Goal: Task Accomplishment & Management: Manage account settings

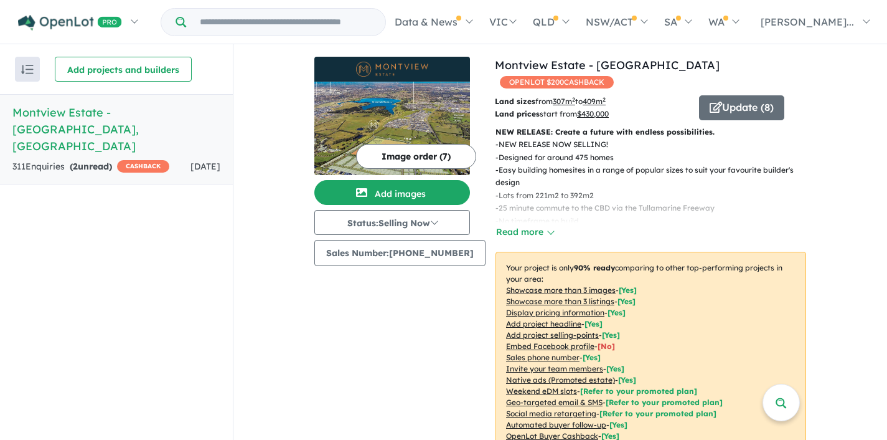
scroll to position [419, 0]
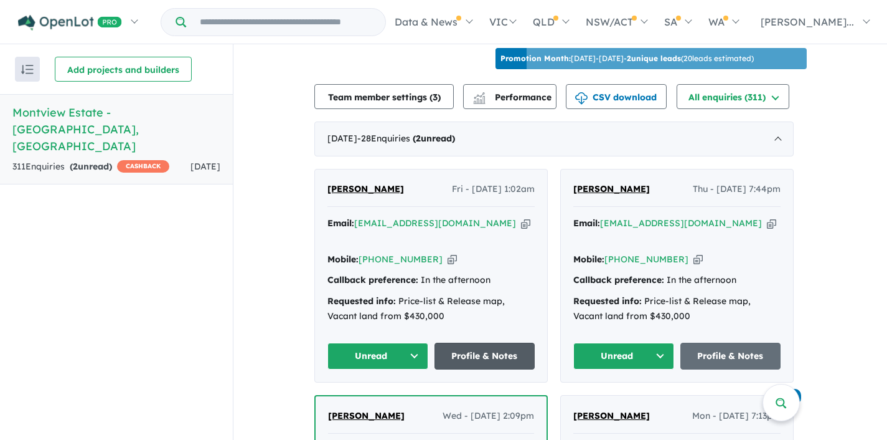
click at [506, 342] on link "Profile & Notes" at bounding box center [485, 355] width 101 height 27
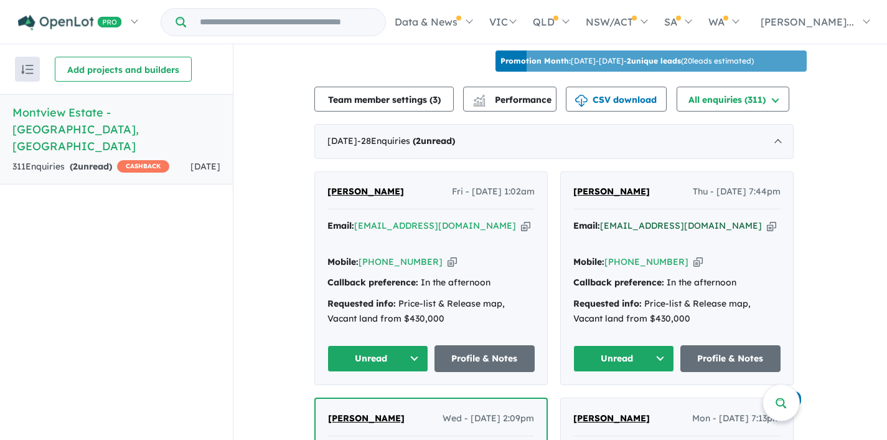
scroll to position [444, 0]
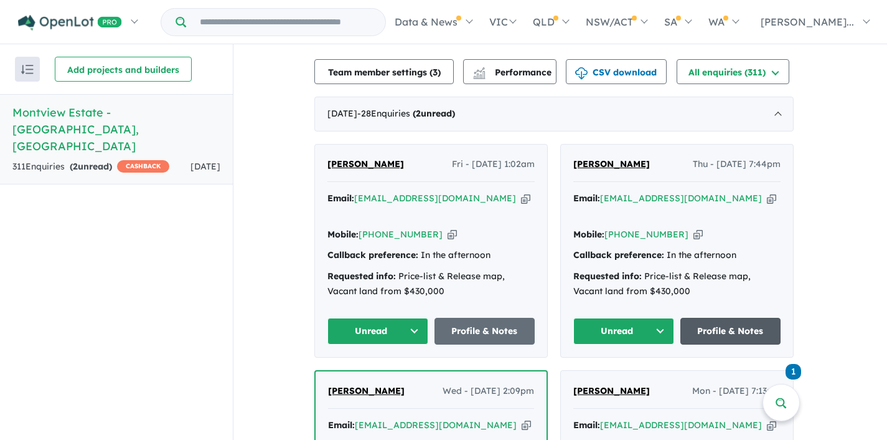
click at [721, 318] on link "Profile & Notes" at bounding box center [731, 331] width 101 height 27
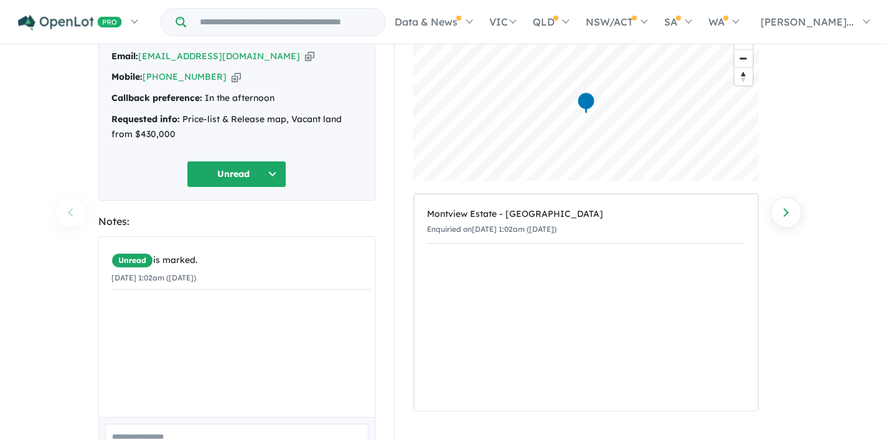
scroll to position [87, 0]
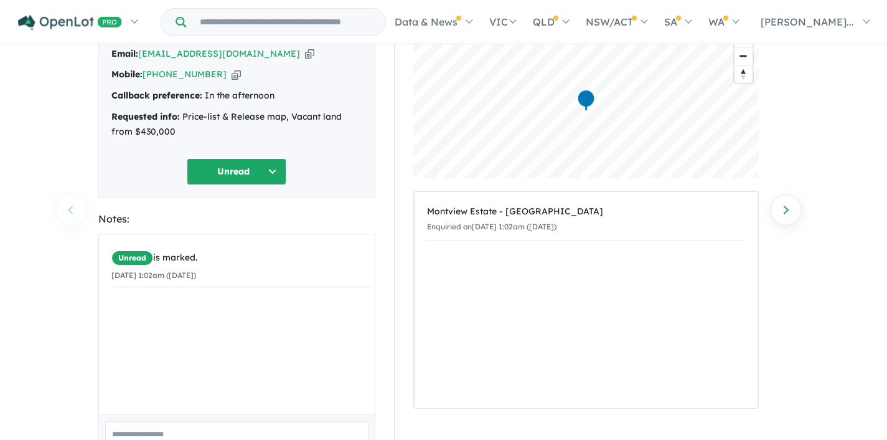
click at [275, 173] on button "Unread" at bounding box center [237, 171] width 100 height 27
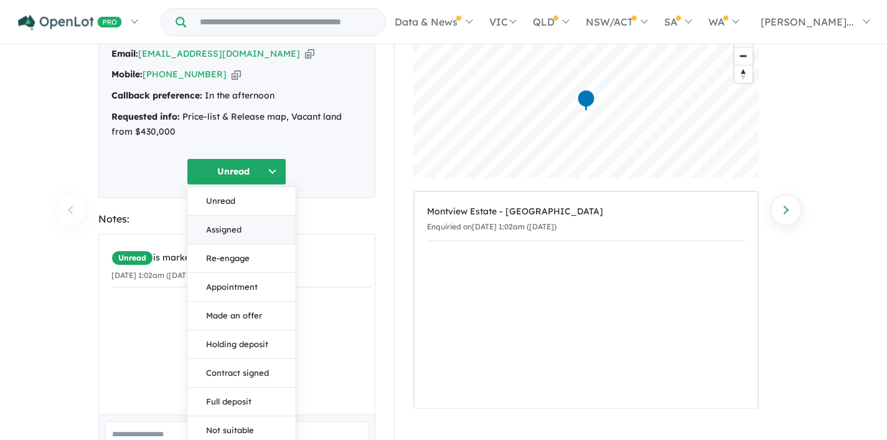
click at [242, 227] on button "Assigned" at bounding box center [241, 229] width 108 height 29
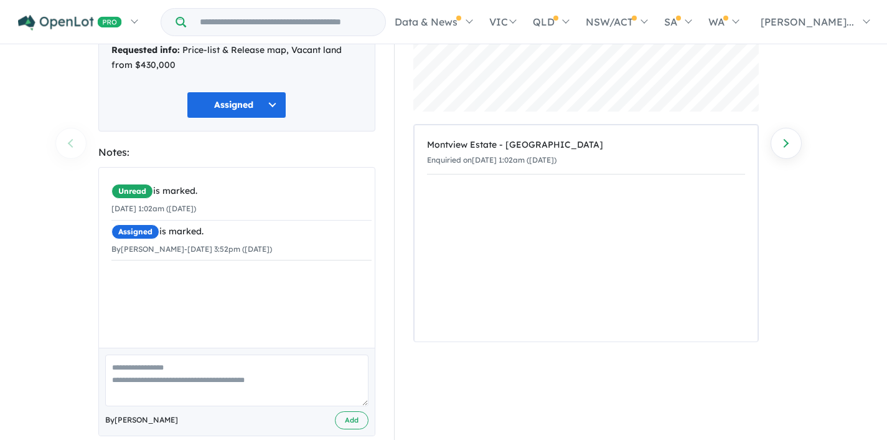
scroll to position [167, 0]
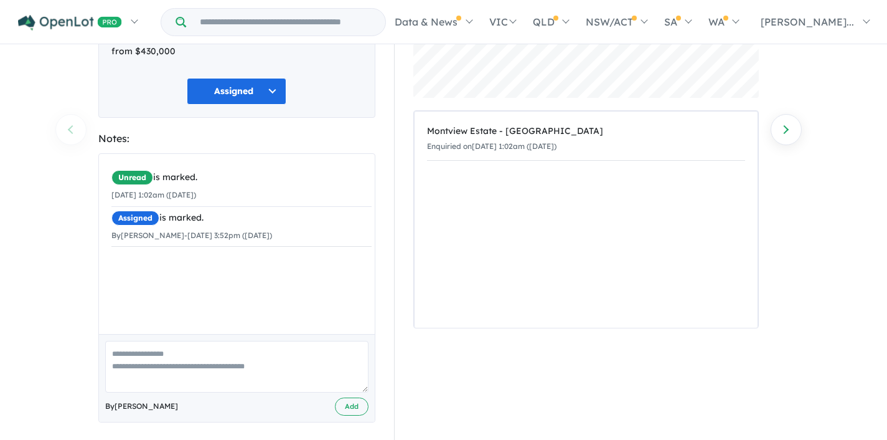
click at [164, 359] on textarea at bounding box center [236, 367] width 263 height 52
type textarea "*"
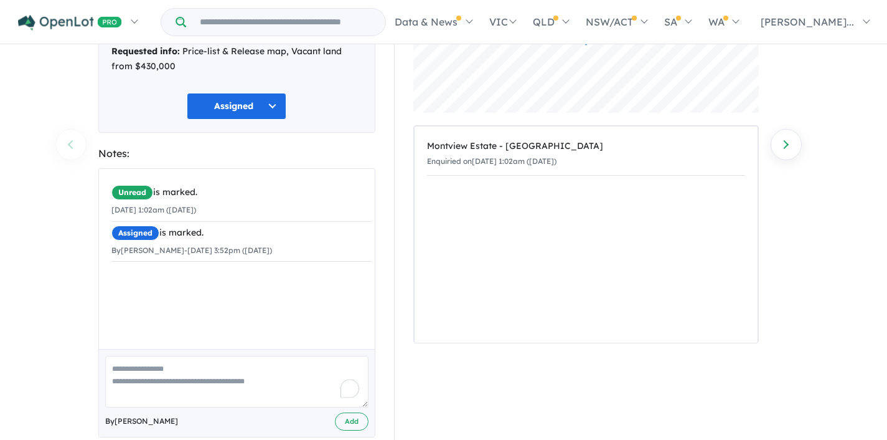
scroll to position [174, 0]
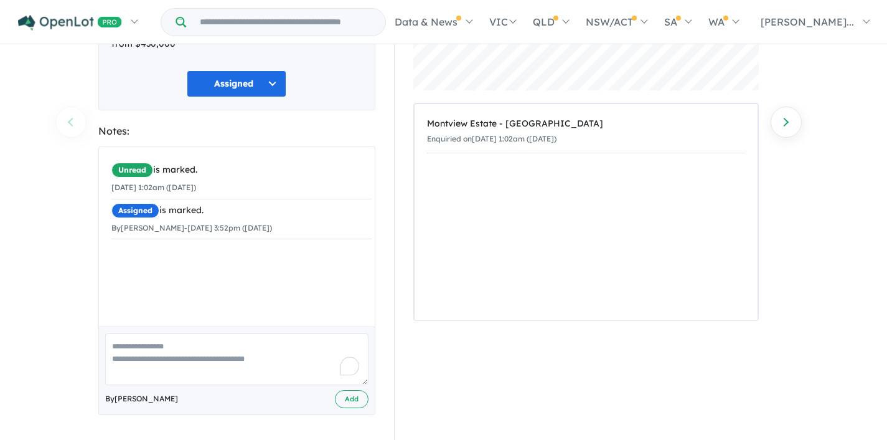
click at [130, 348] on textarea "To enrich screen reader interactions, please activate Accessibility in Grammarl…" at bounding box center [236, 359] width 263 height 52
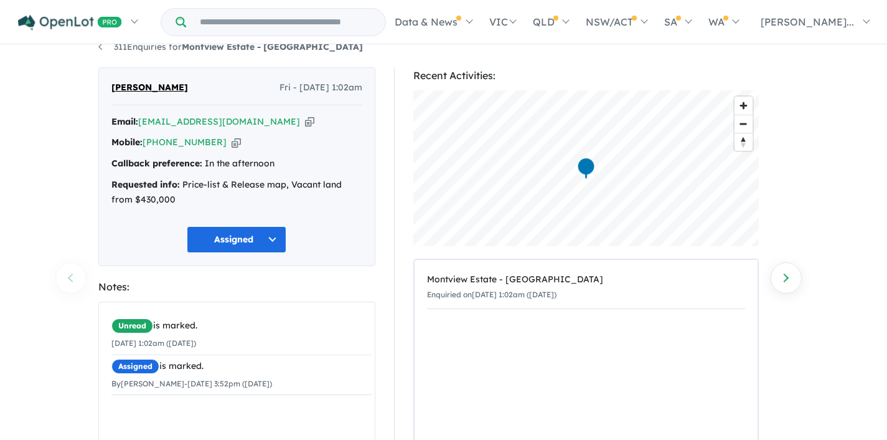
scroll to position [0, 0]
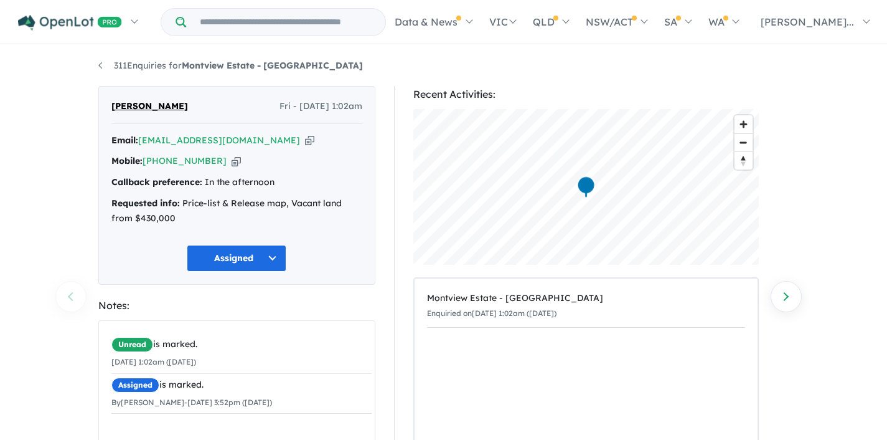
click at [305, 141] on icon "button" at bounding box center [309, 140] width 9 height 13
click at [271, 256] on button "Assigned" at bounding box center [237, 258] width 100 height 27
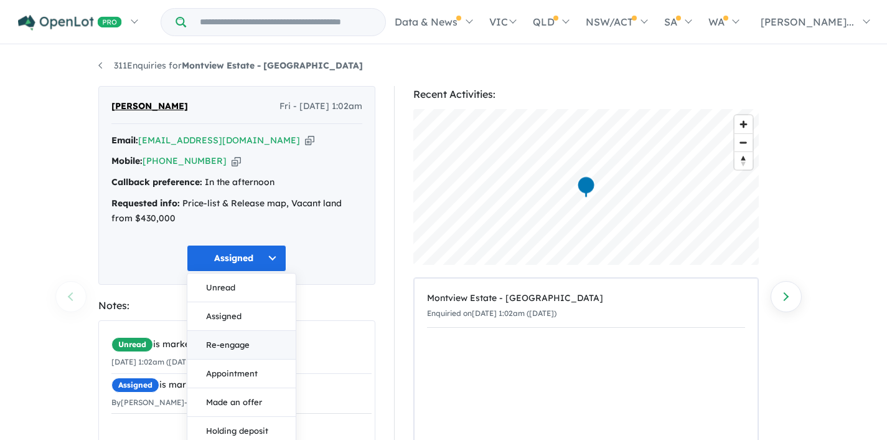
click at [230, 348] on button "Re-engage" at bounding box center [241, 345] width 108 height 29
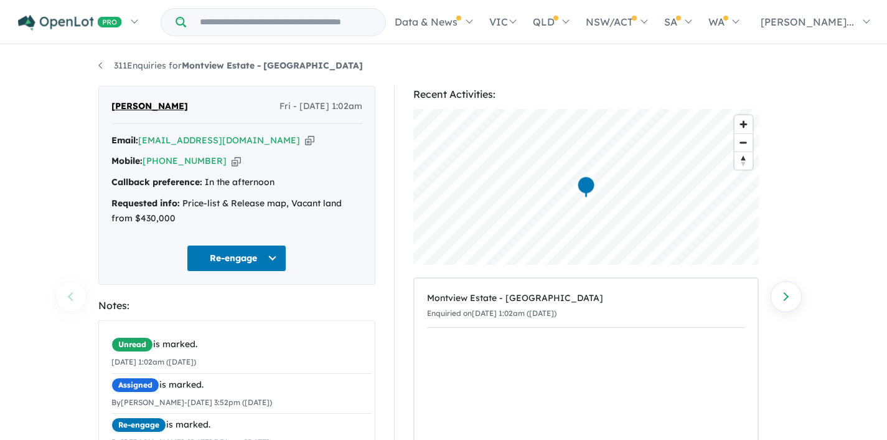
scroll to position [174, 0]
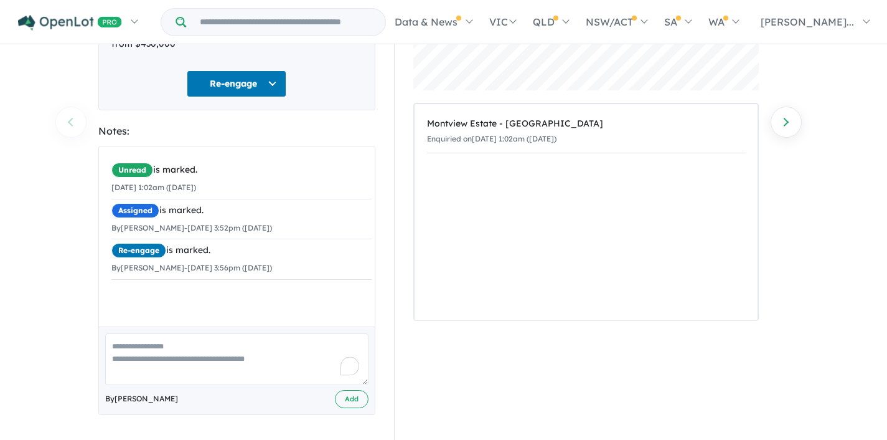
click at [139, 354] on textarea "To enrich screen reader interactions, please activate Accessibility in Grammarl…" at bounding box center [236, 359] width 263 height 52
type textarea "**********"
click at [345, 392] on button "Add" at bounding box center [352, 399] width 34 height 18
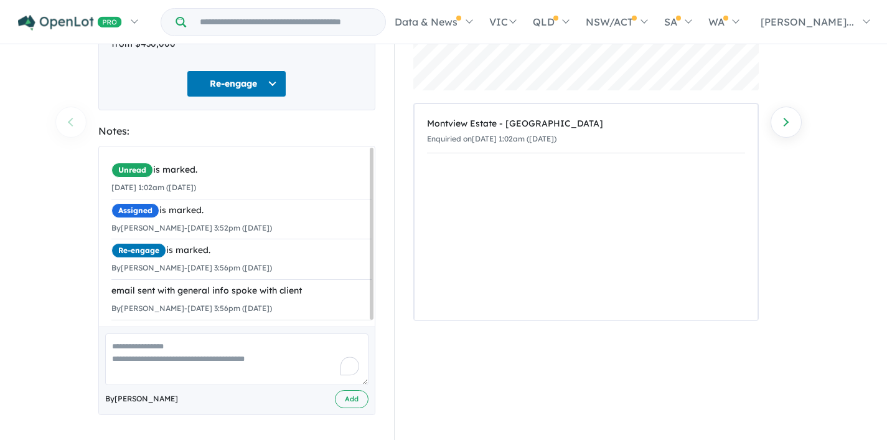
scroll to position [0, 0]
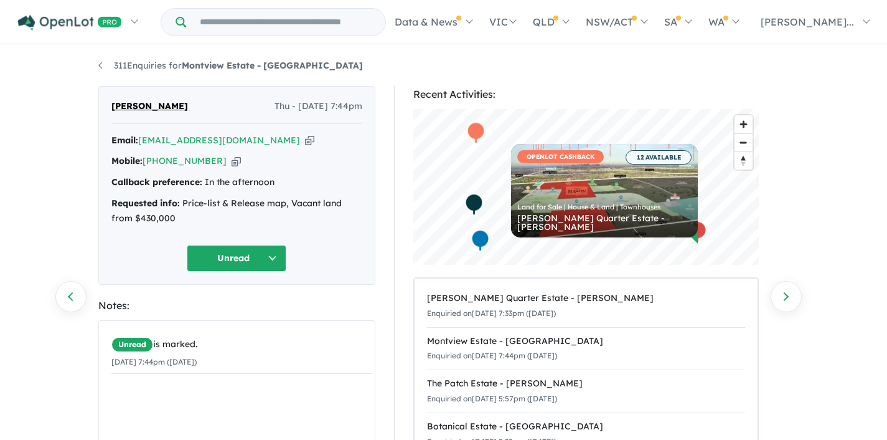
click at [275, 255] on button "Unread" at bounding box center [237, 258] width 100 height 27
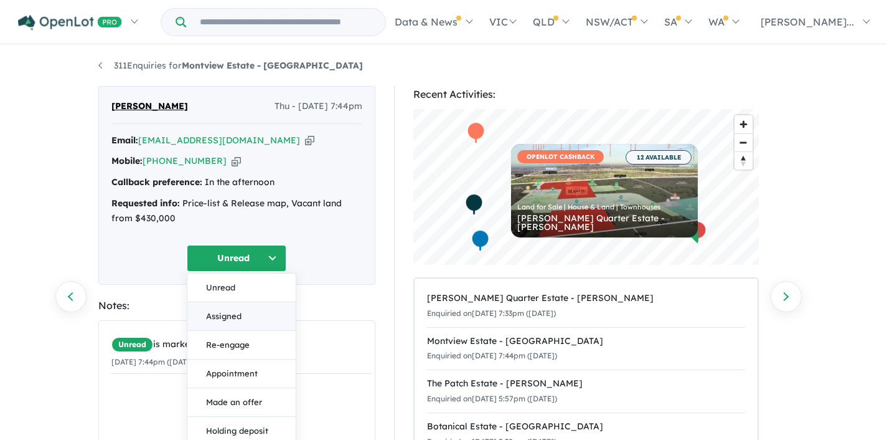
click at [238, 308] on button "Assigned" at bounding box center [241, 316] width 108 height 29
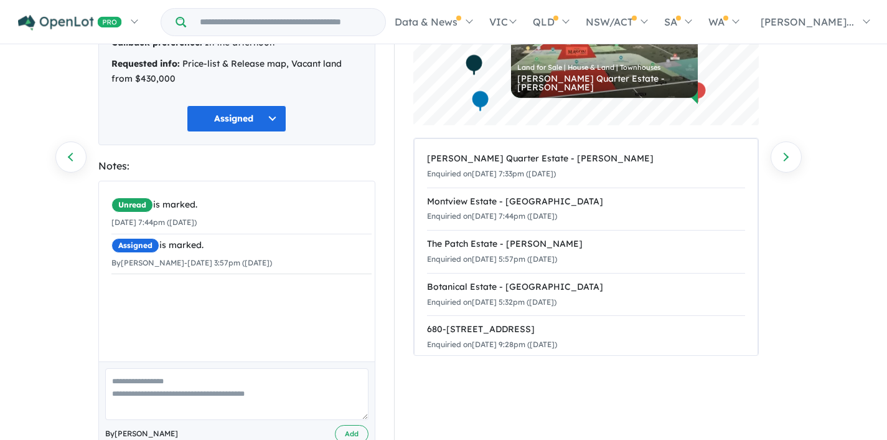
scroll to position [165, 0]
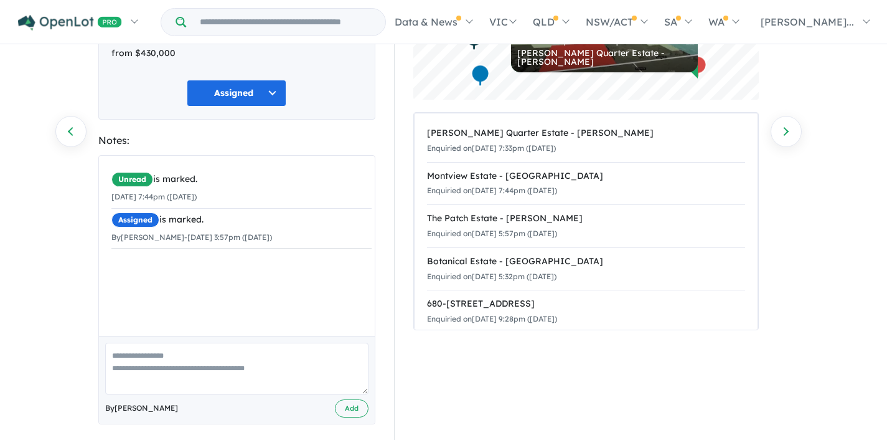
click at [188, 361] on textarea at bounding box center [236, 368] width 263 height 52
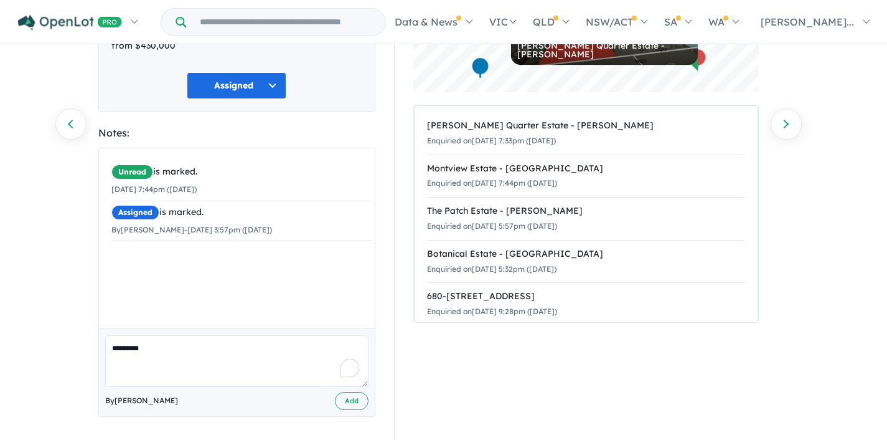
scroll to position [174, 0]
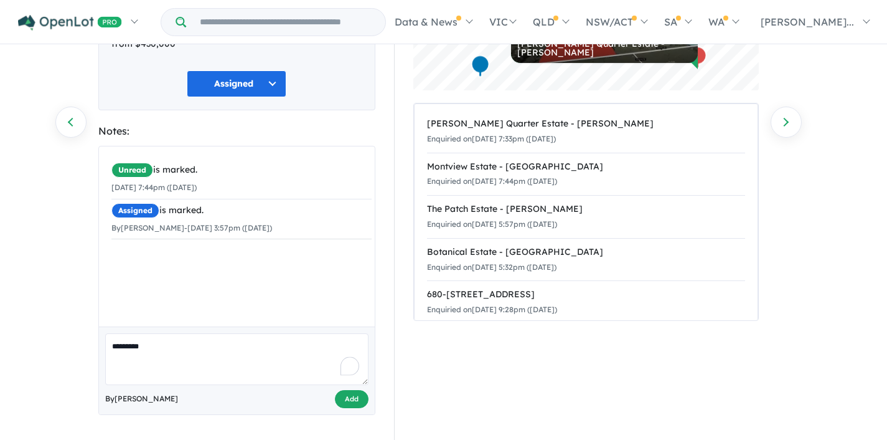
type textarea "*********"
click at [342, 399] on button "Add" at bounding box center [352, 399] width 34 height 18
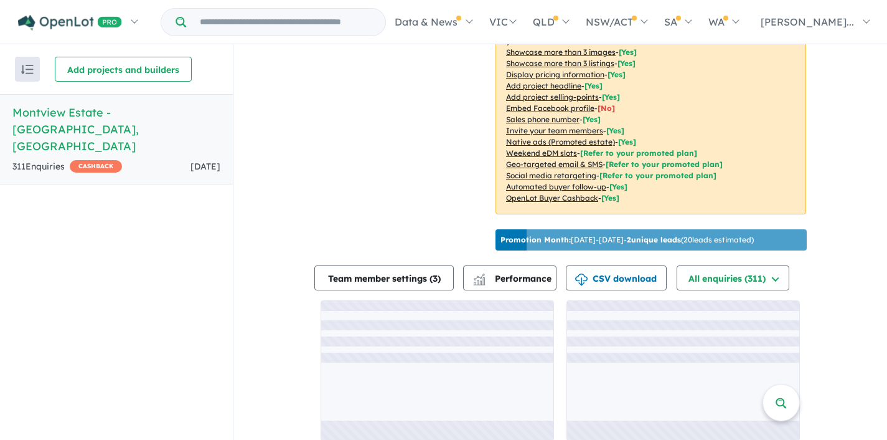
scroll to position [246, 0]
